Goal: Browse casually

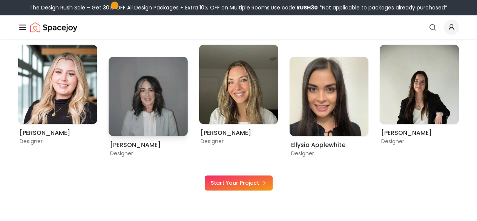
scroll to position [400, 0]
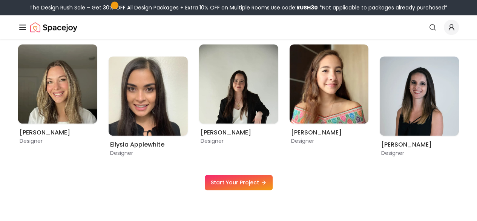
click at [0, 0] on img "Main" at bounding box center [0, 0] width 0 height 0
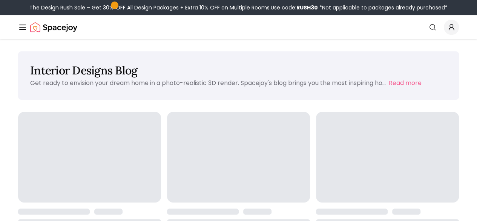
click at [0, 0] on img "Main" at bounding box center [0, 0] width 0 height 0
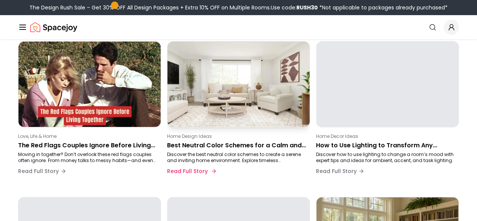
scroll to position [70, 0]
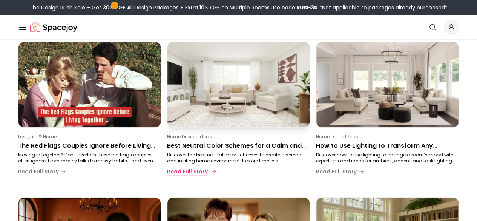
click at [198, 169] on button "Read Full Story" at bounding box center [191, 171] width 48 height 15
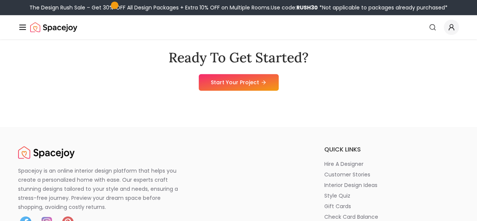
scroll to position [3048, 0]
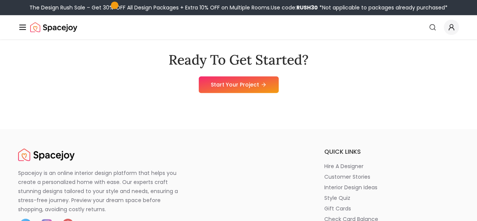
click at [55, 26] on img "Spacejoy" at bounding box center [53, 27] width 47 height 15
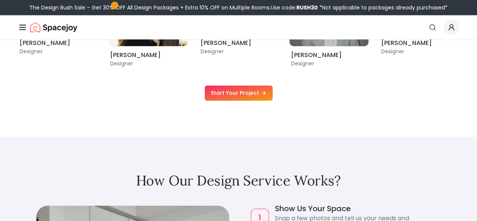
scroll to position [489, 0]
